Goal: Task Accomplishment & Management: Use online tool/utility

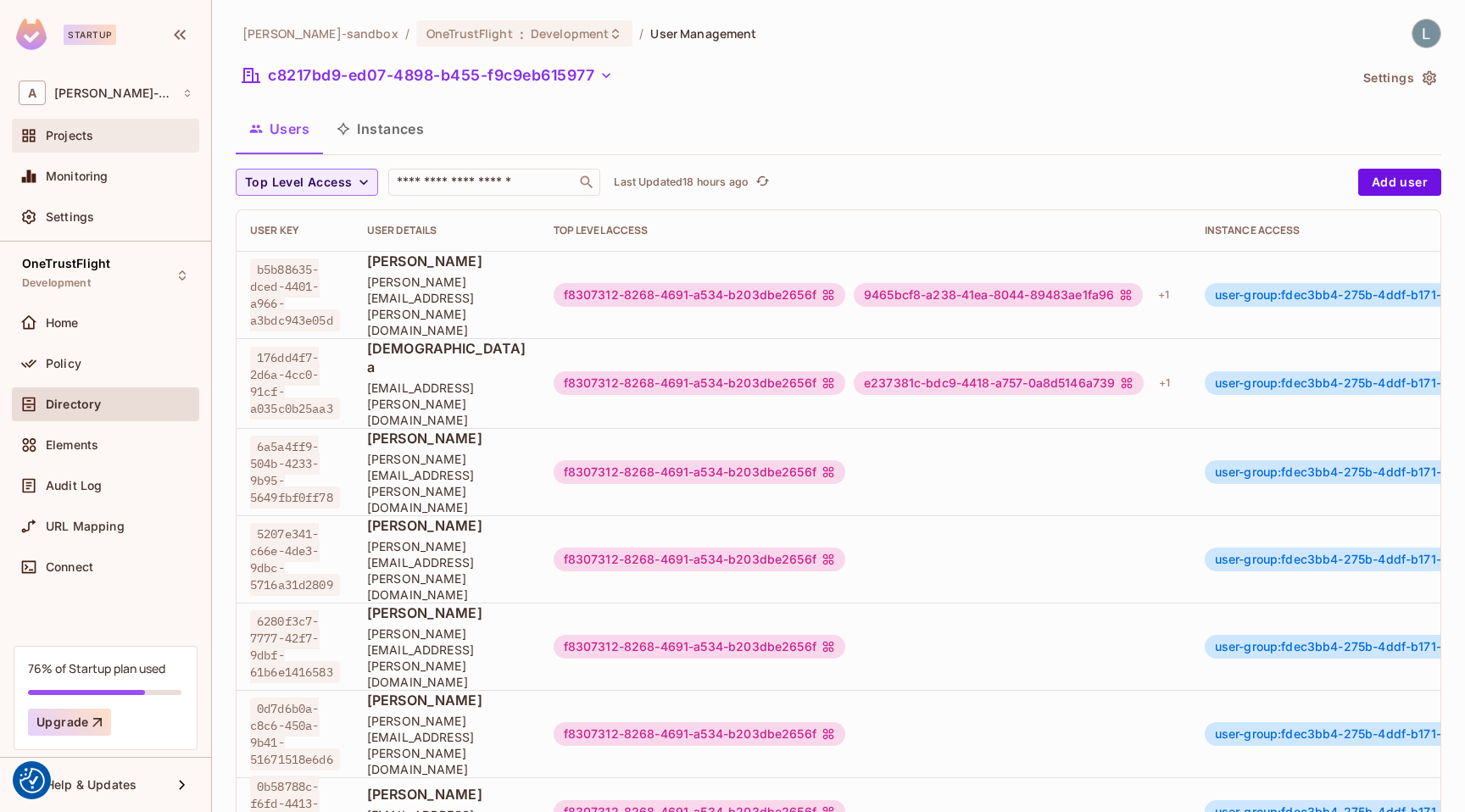
click at [112, 136] on div "Projects" at bounding box center [119, 135] width 146 height 13
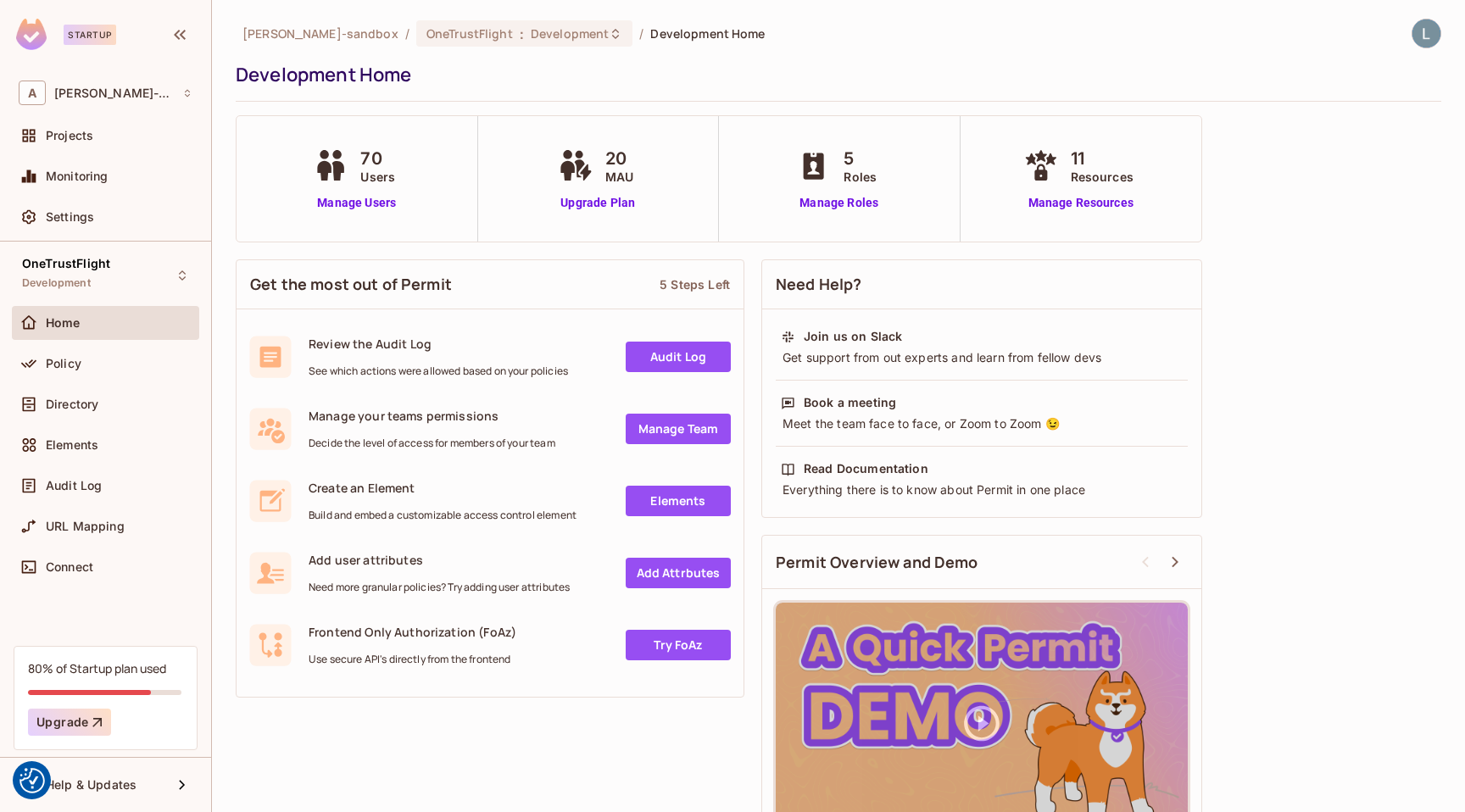
scroll to position [60, 0]
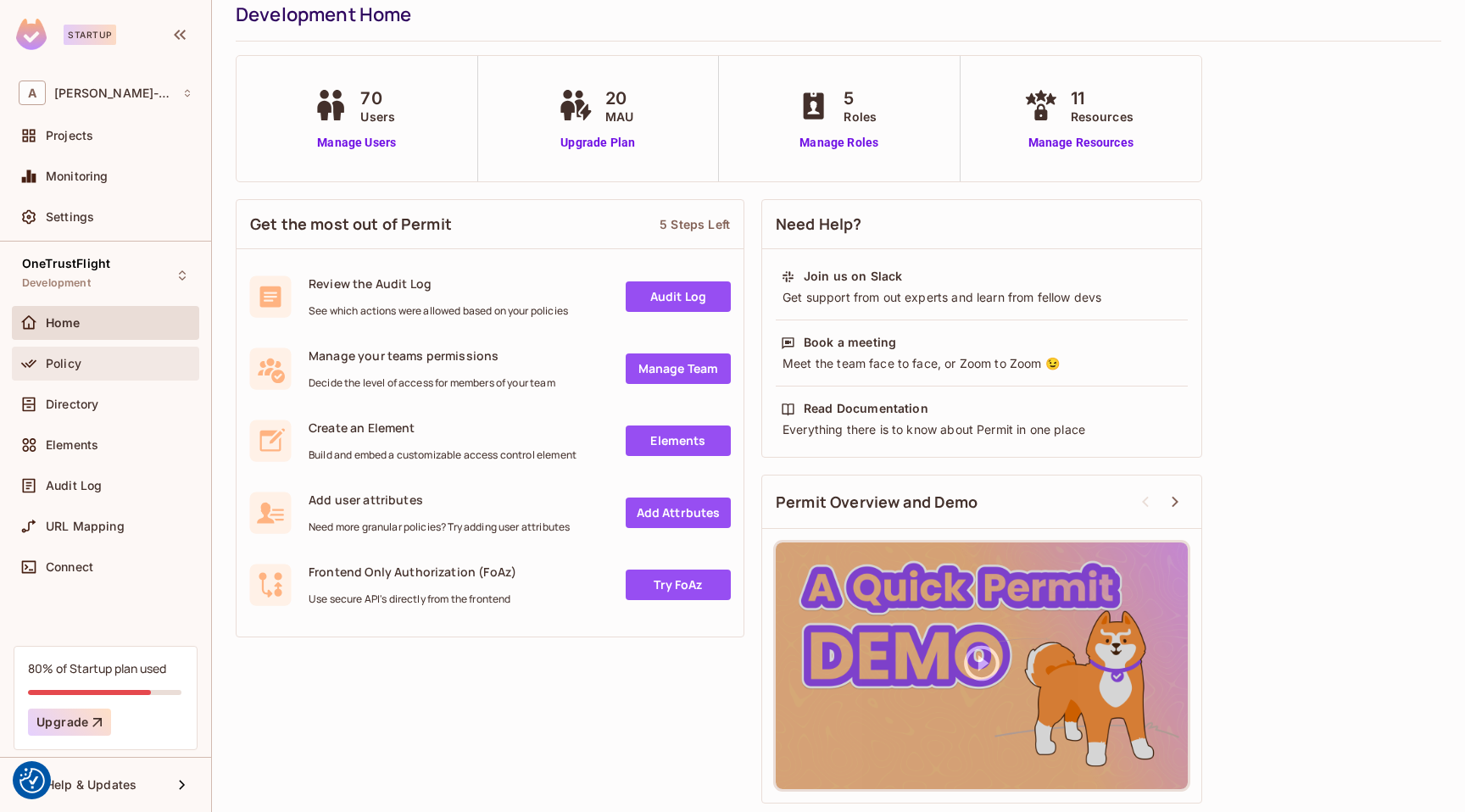
click at [94, 360] on div "Policy" at bounding box center [119, 363] width 146 height 13
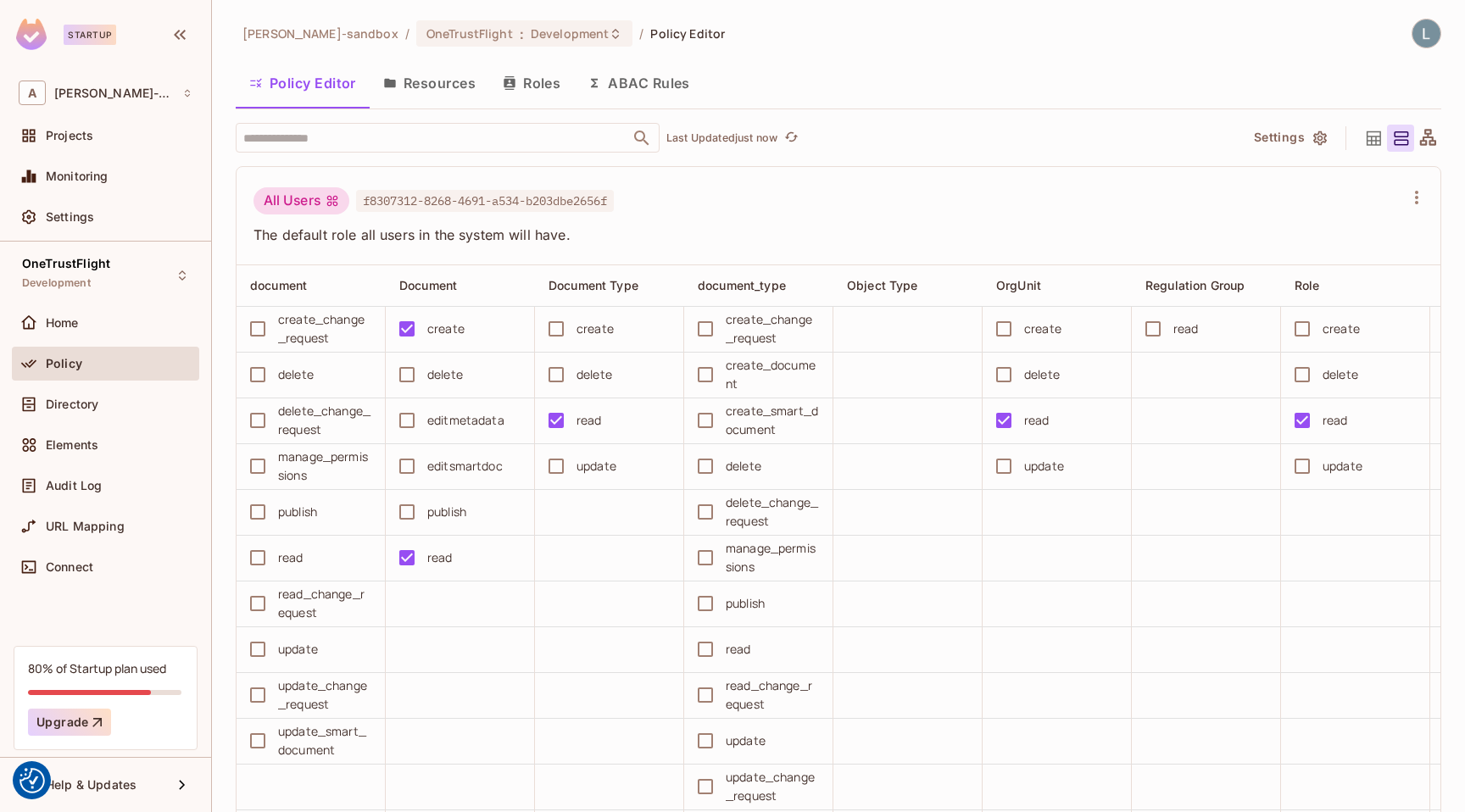
click at [661, 84] on button "ABAC Rules" at bounding box center [639, 83] width 130 height 42
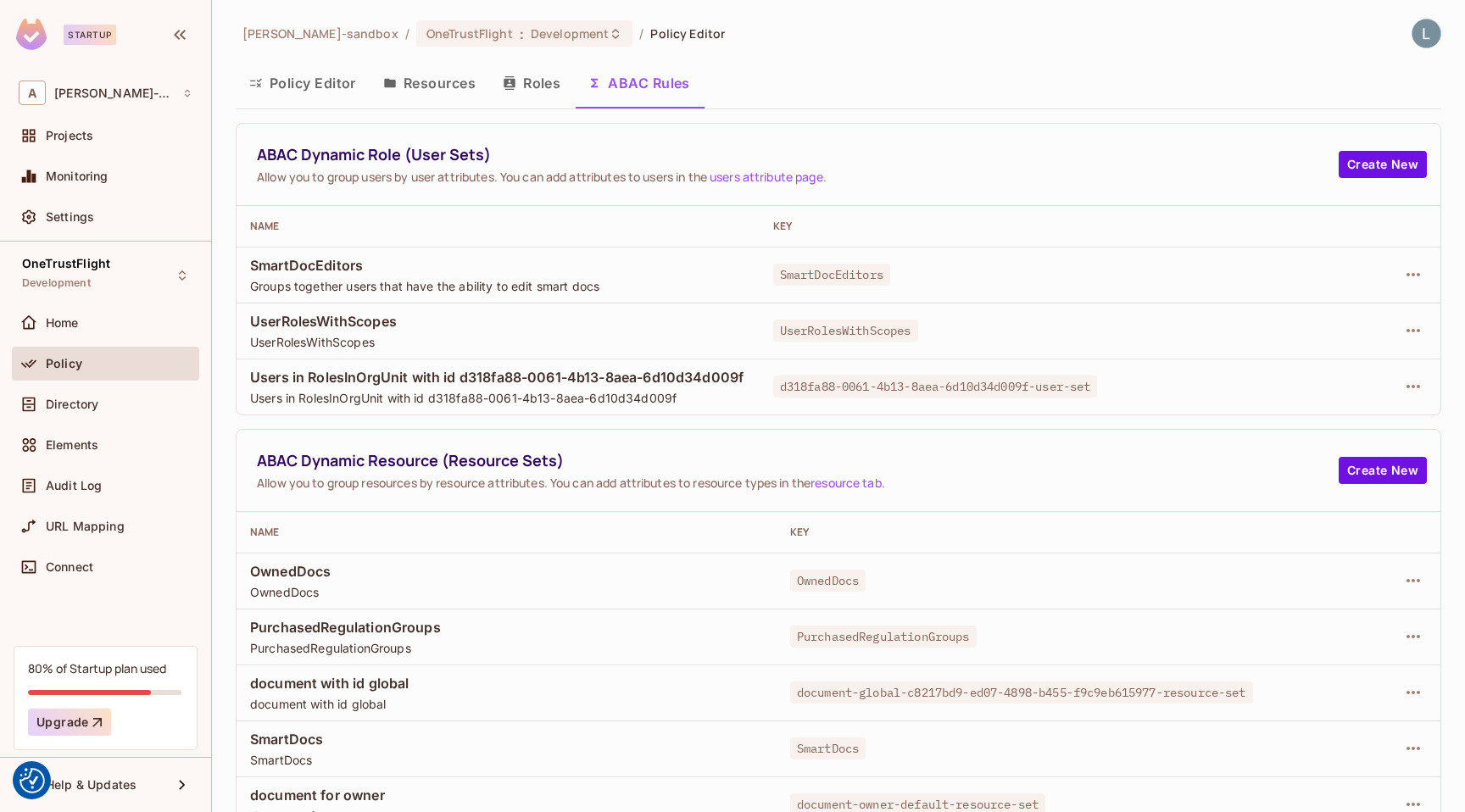
scroll to position [22, 0]
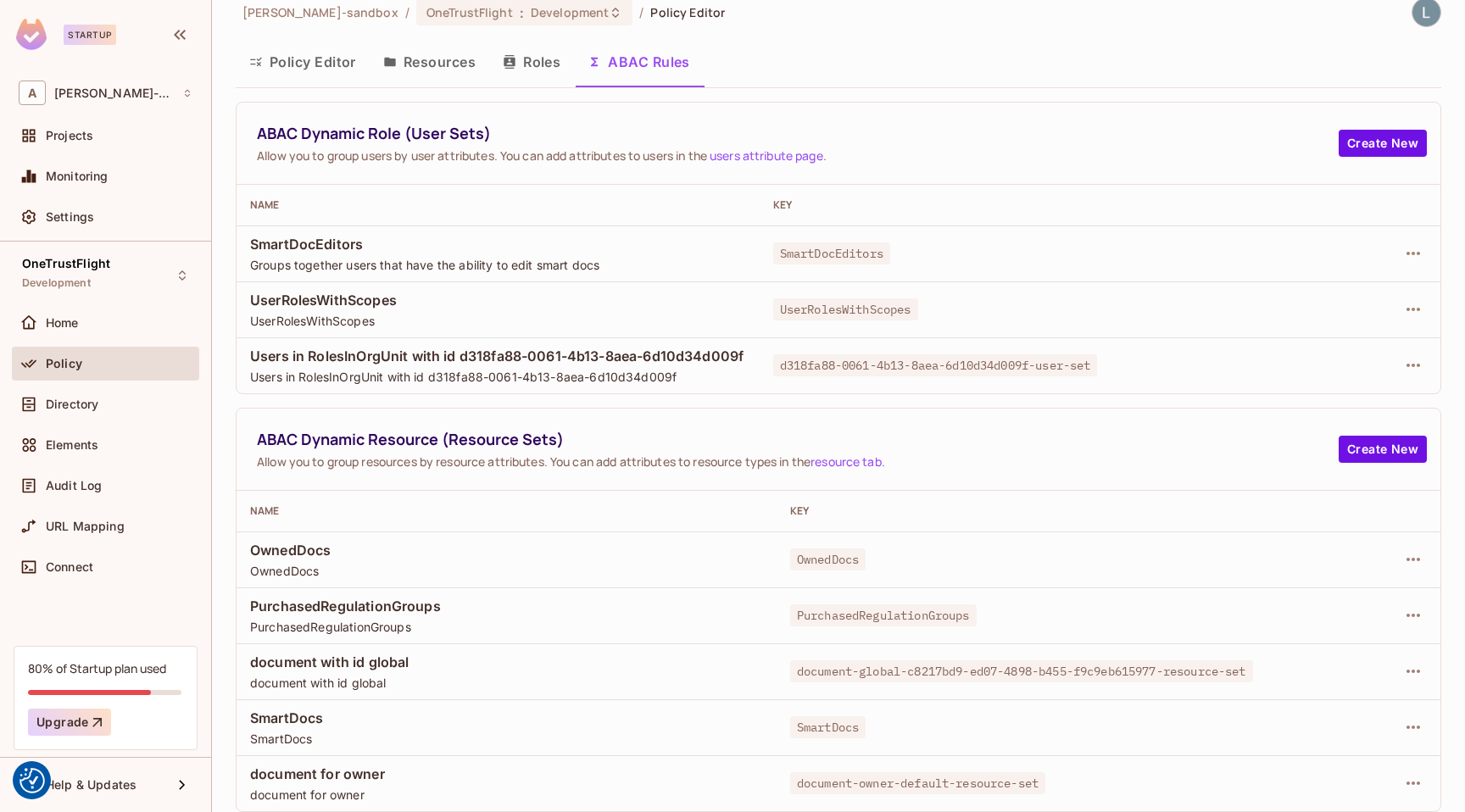
click at [324, 62] on button "Policy Editor" at bounding box center [302, 61] width 134 height 42
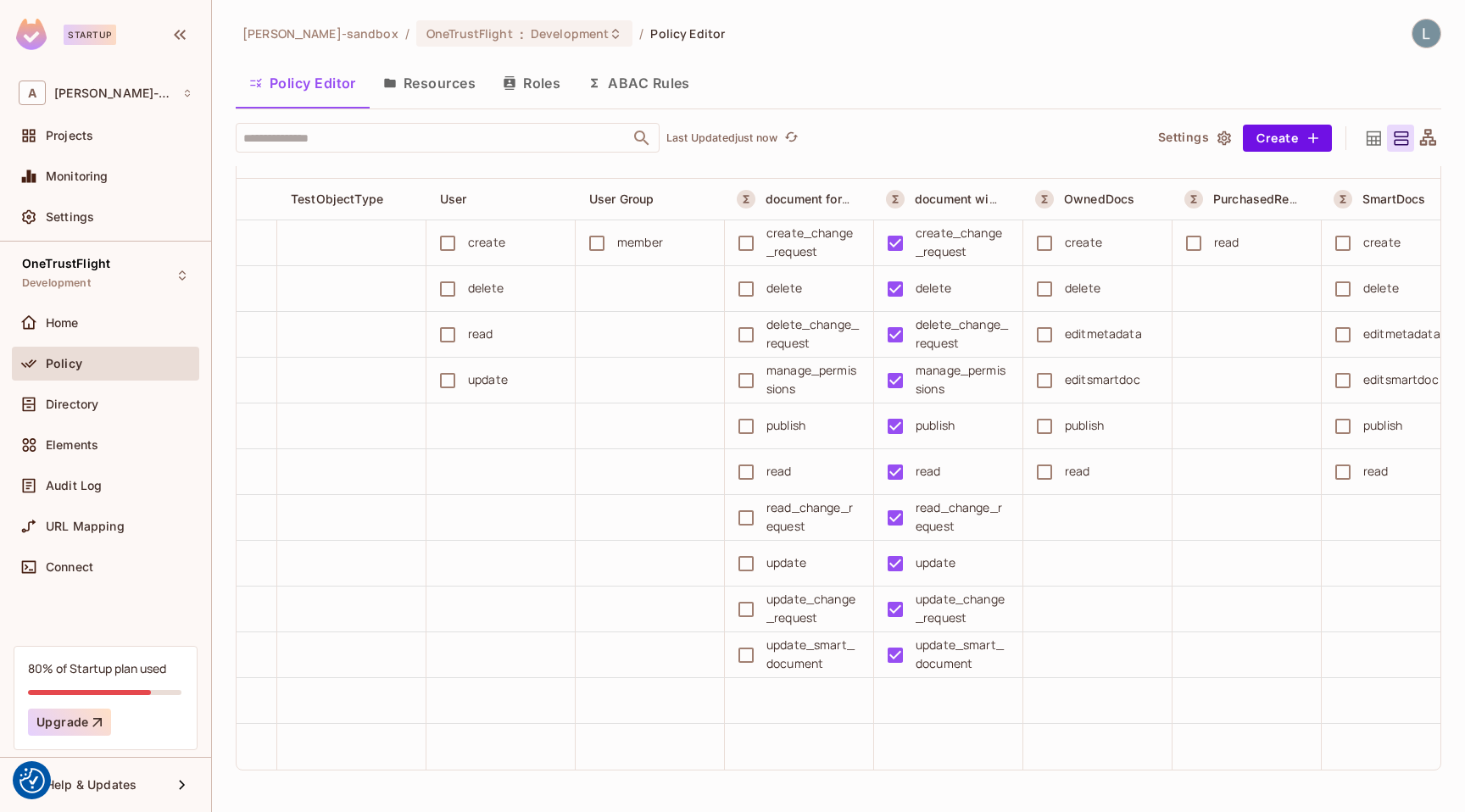
scroll to position [0, 1333]
